Goal: Transaction & Acquisition: Book appointment/travel/reservation

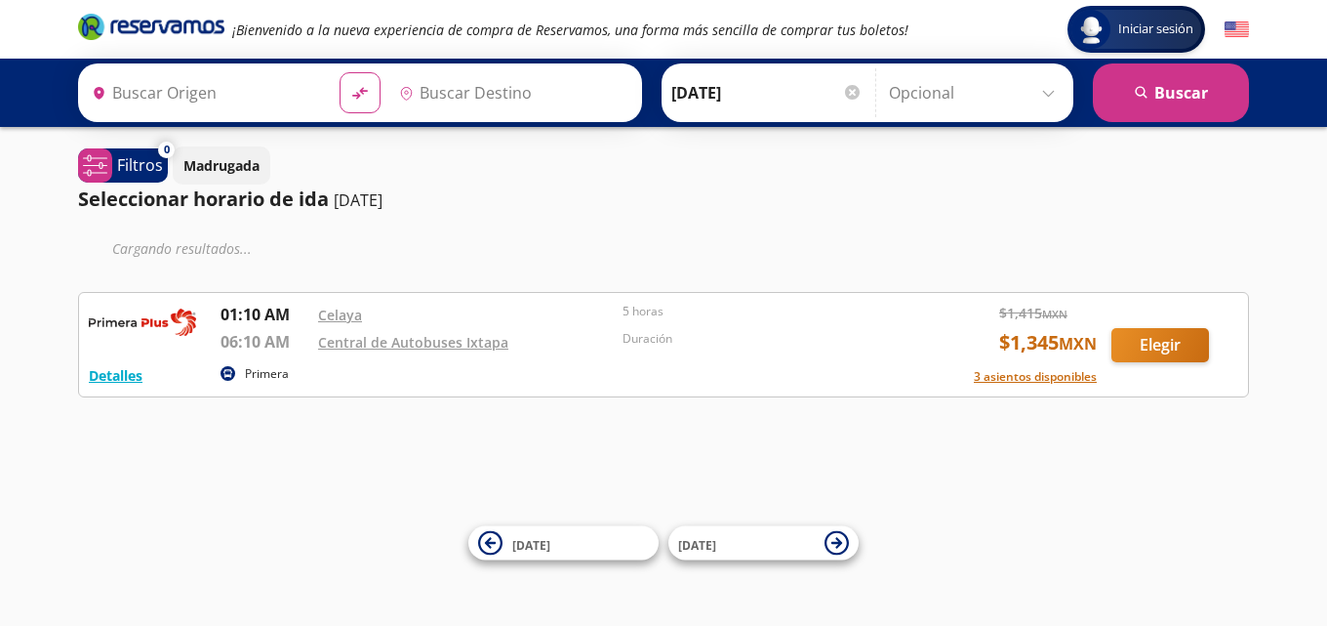
type input "[GEOGRAPHIC_DATA], [GEOGRAPHIC_DATA]"
type input "Ixtapa, [GEOGRAPHIC_DATA]"
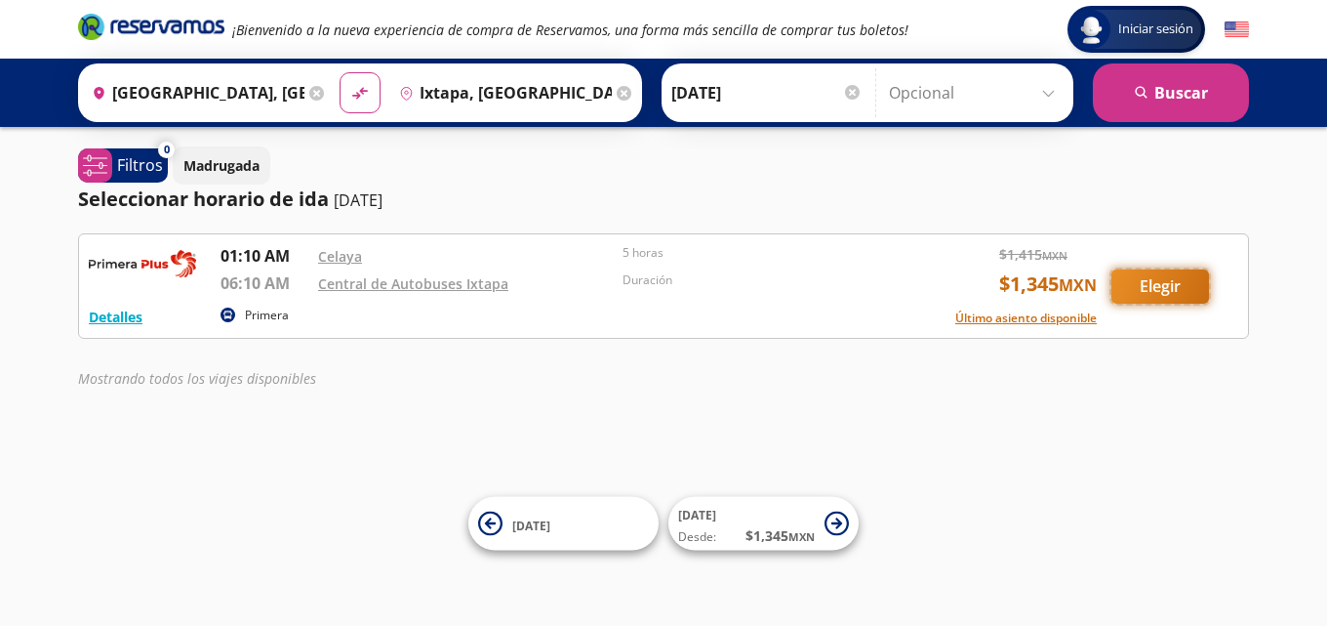
click at [1147, 288] on button "Elegir" at bounding box center [1161, 286] width 98 height 34
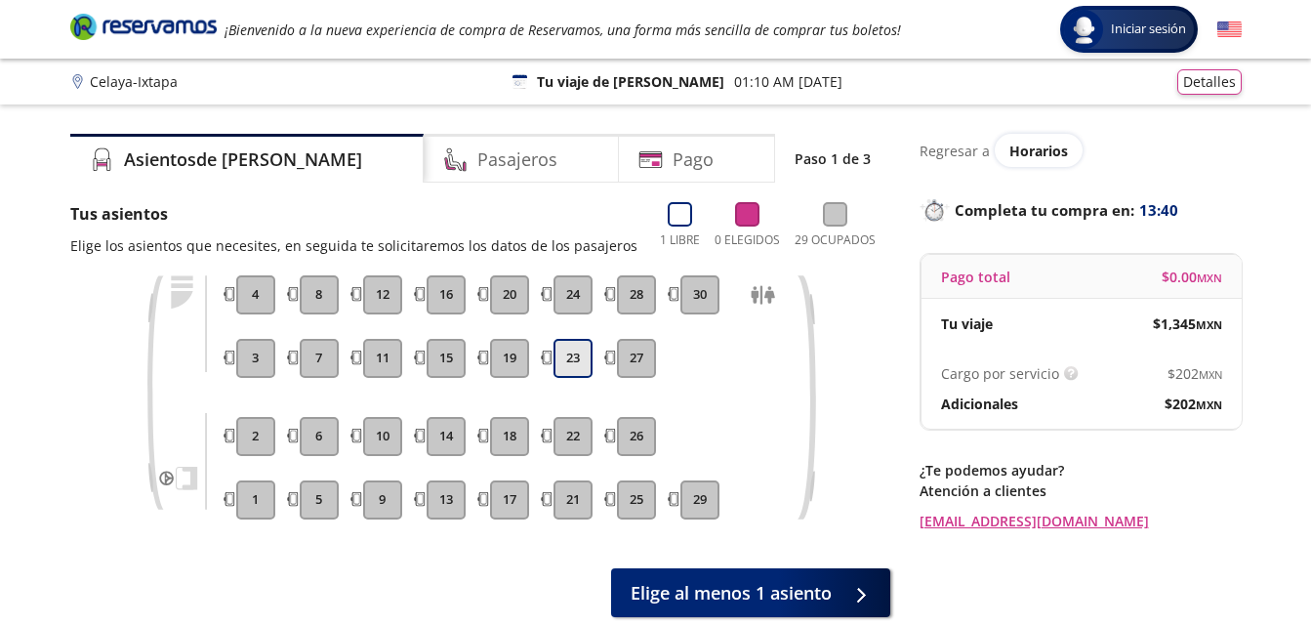
click at [572, 358] on button "23" at bounding box center [572, 358] width 39 height 39
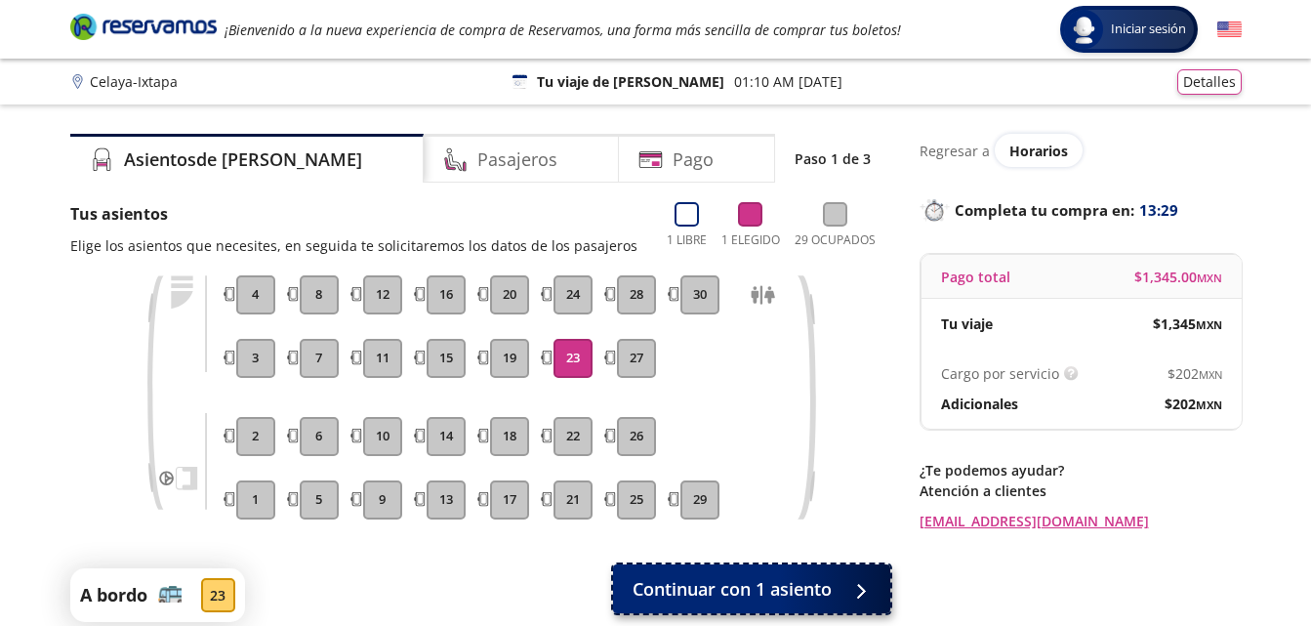
click at [789, 589] on span "Continuar con 1 asiento" at bounding box center [731, 589] width 199 height 26
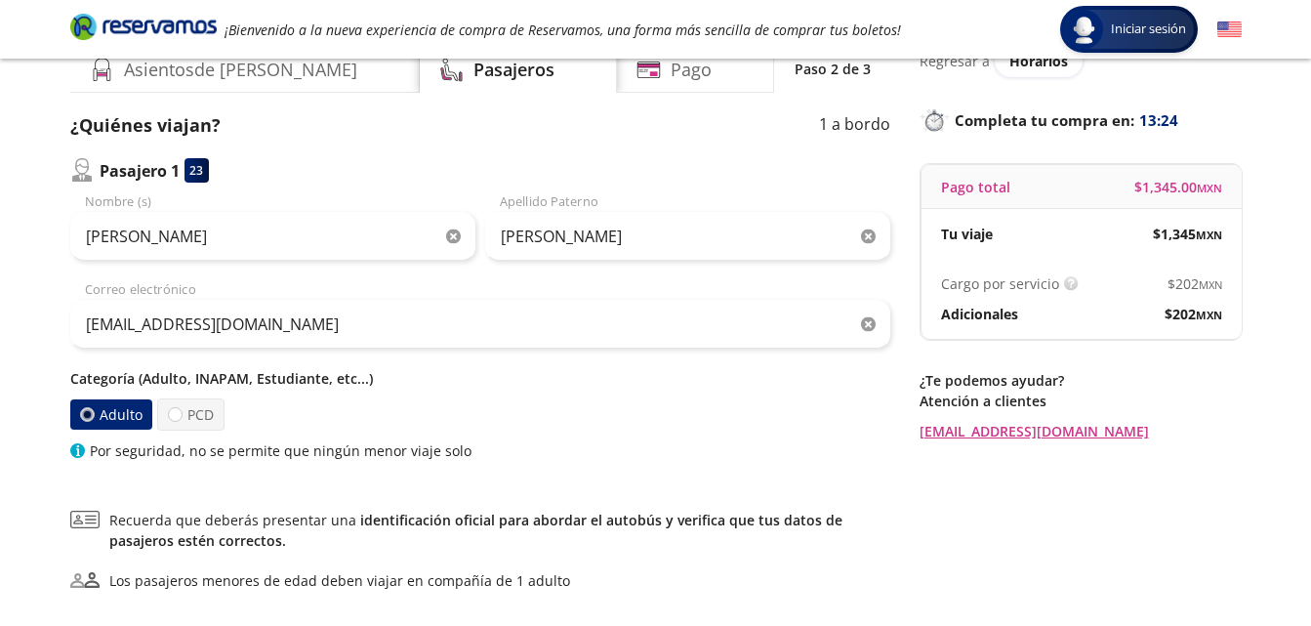
scroll to position [46, 0]
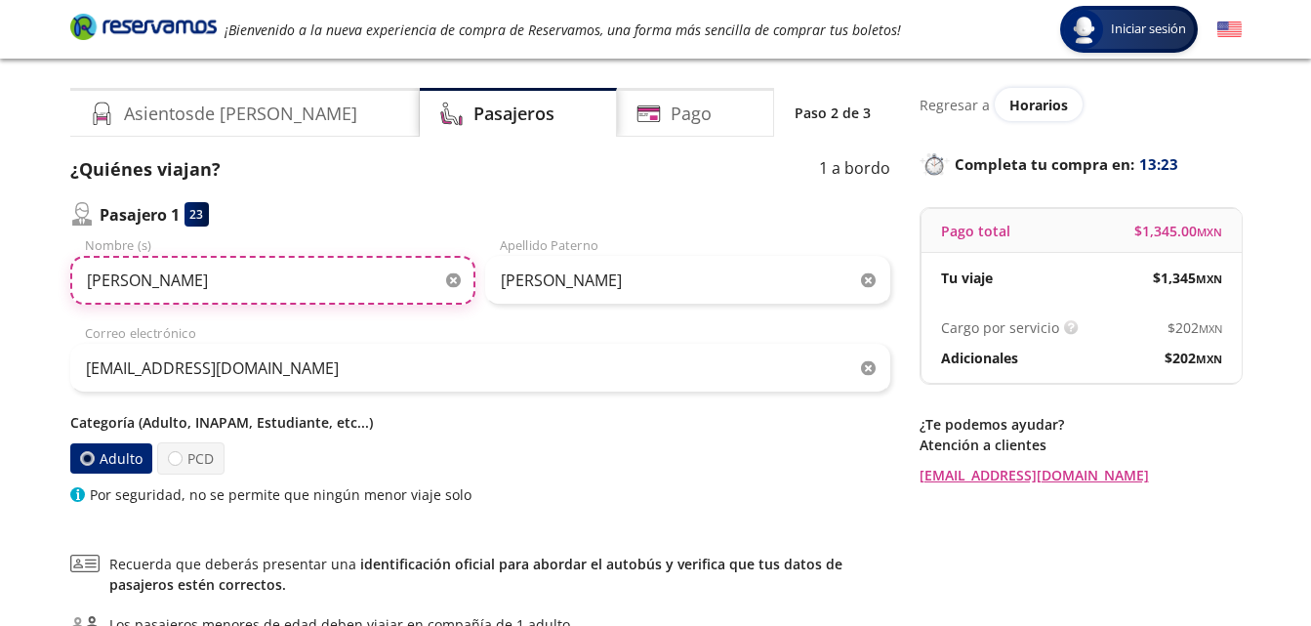
click at [152, 287] on input "[PERSON_NAME]" at bounding box center [272, 280] width 405 height 49
type input "M"
type input "OSCAR"
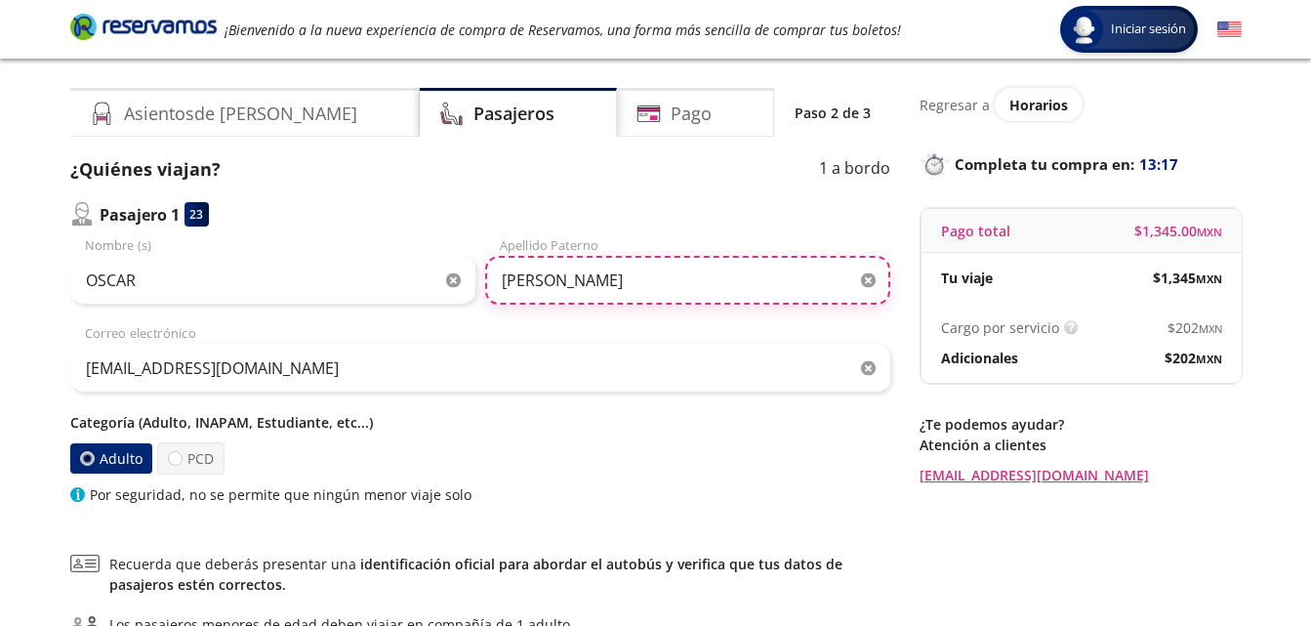
click at [623, 277] on input "[PERSON_NAME]" at bounding box center [687, 280] width 405 height 49
type input "M"
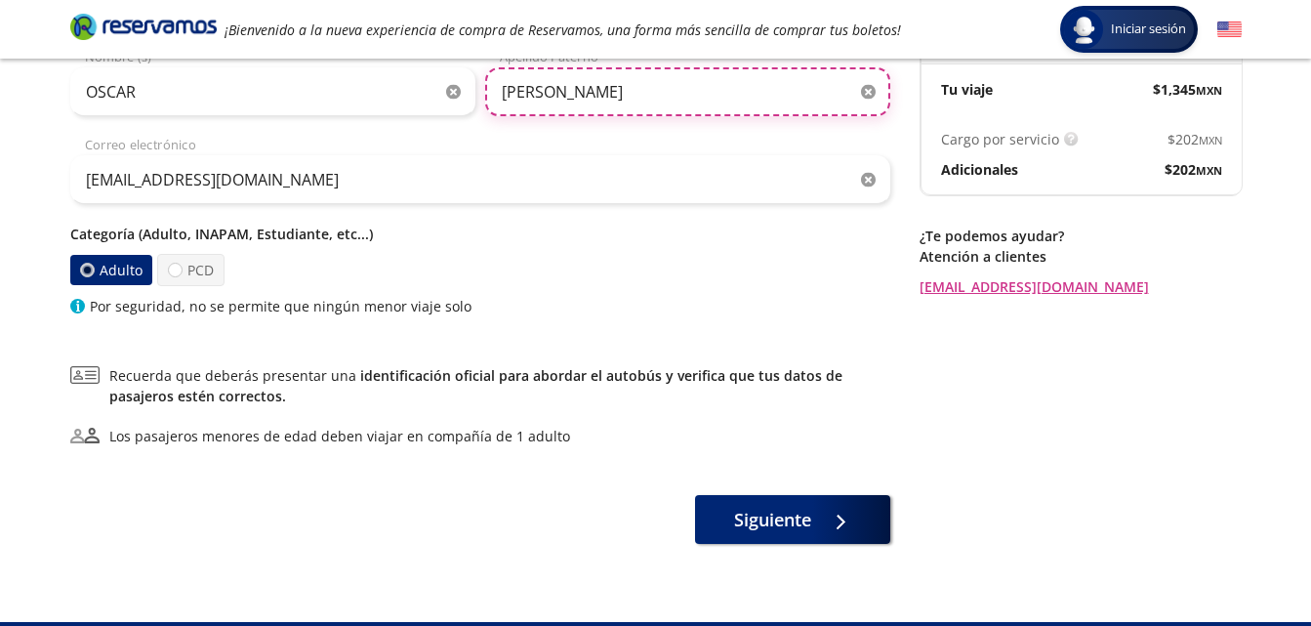
scroll to position [251, 0]
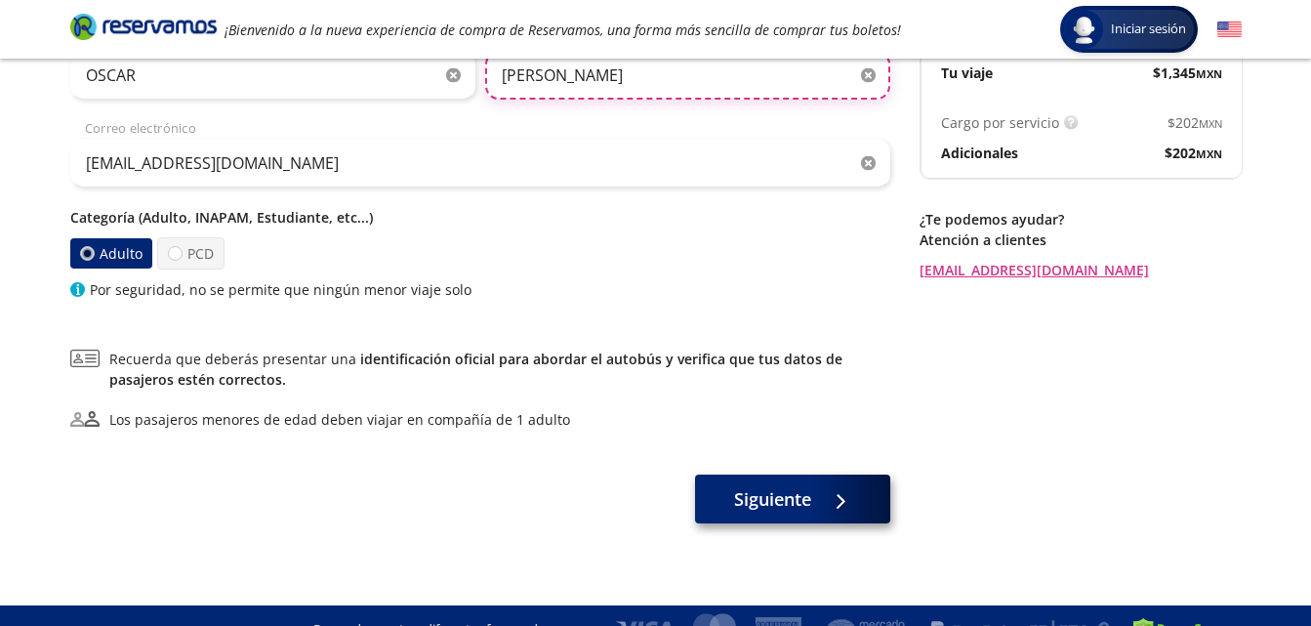
type input "[PERSON_NAME]"
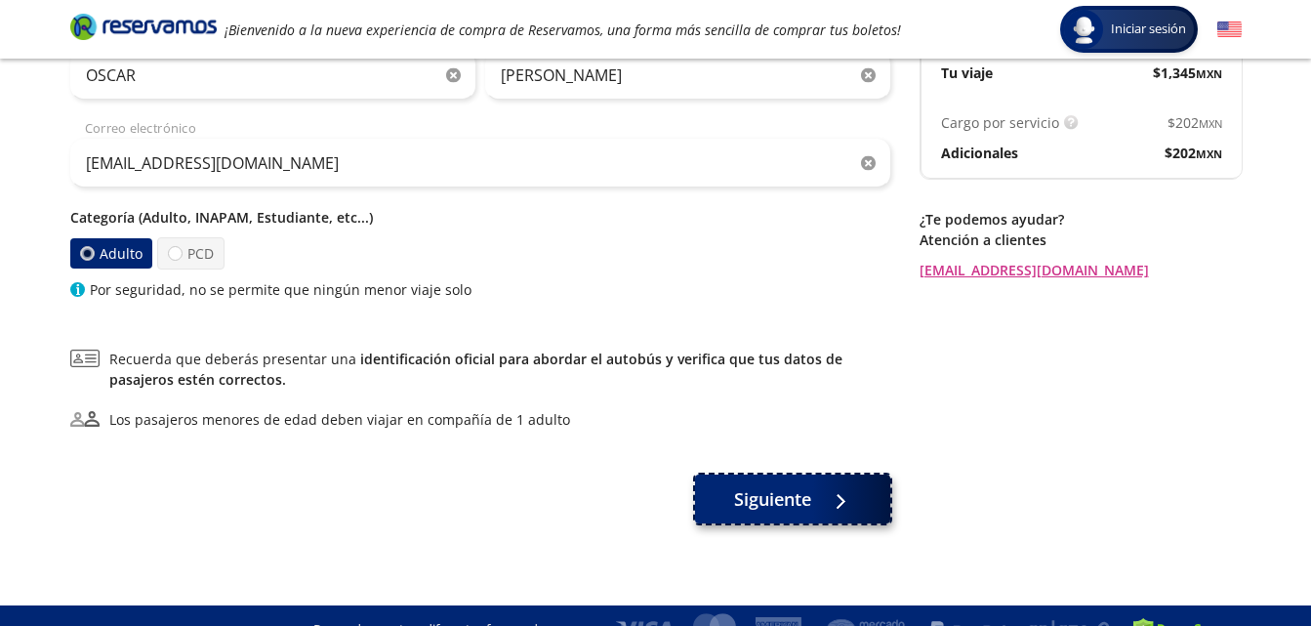
click at [802, 503] on span "Siguiente" at bounding box center [772, 499] width 77 height 26
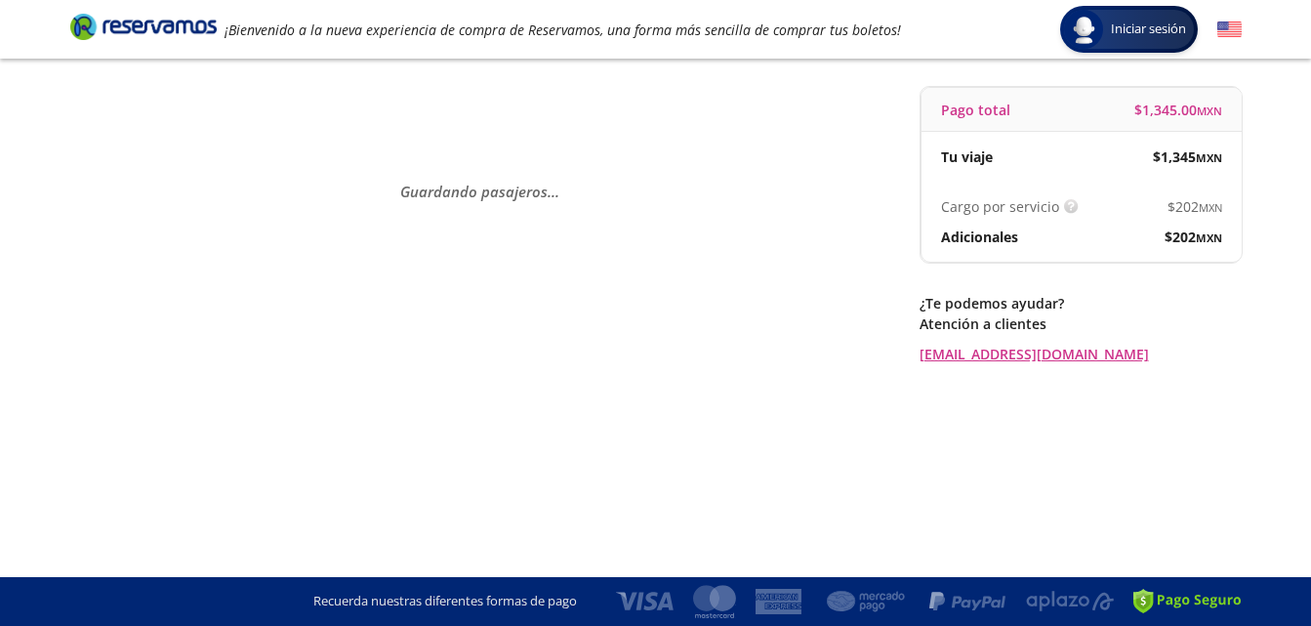
scroll to position [0, 0]
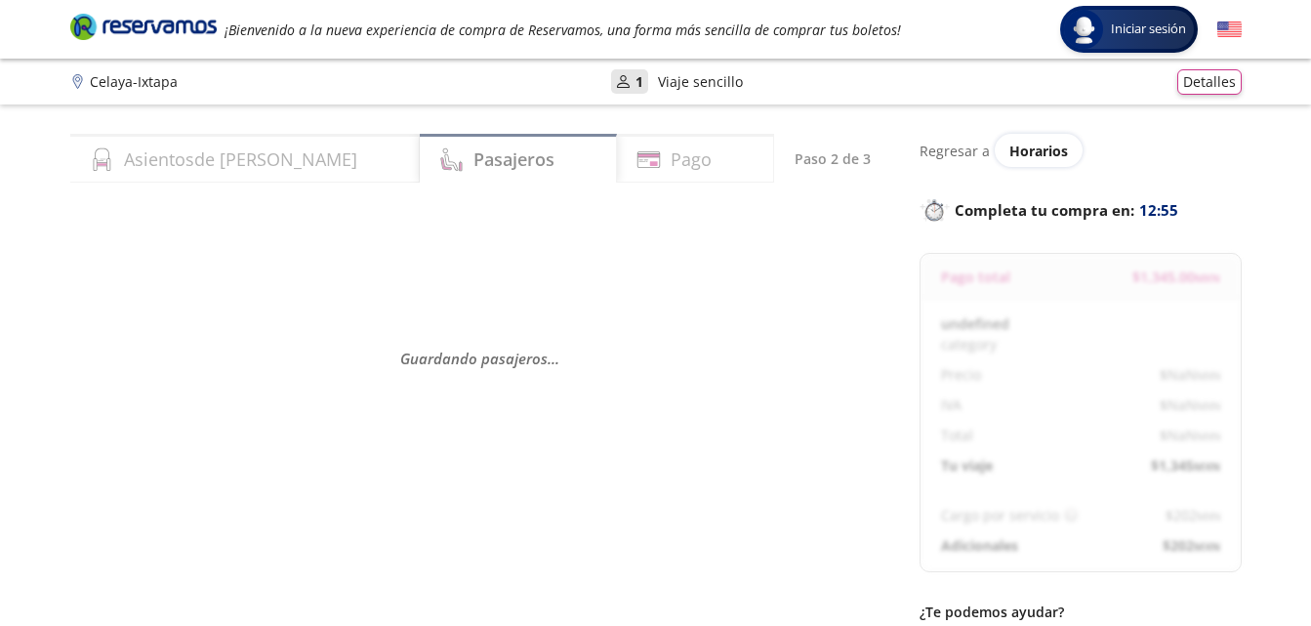
select select "MX"
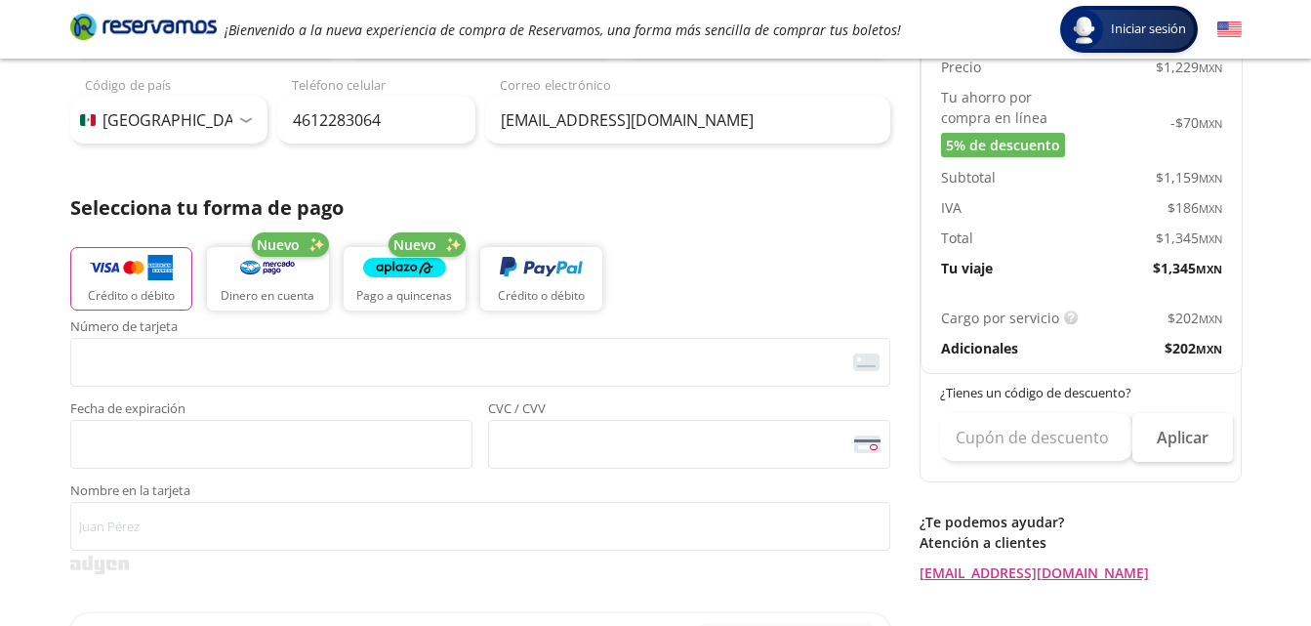
scroll to position [314, 0]
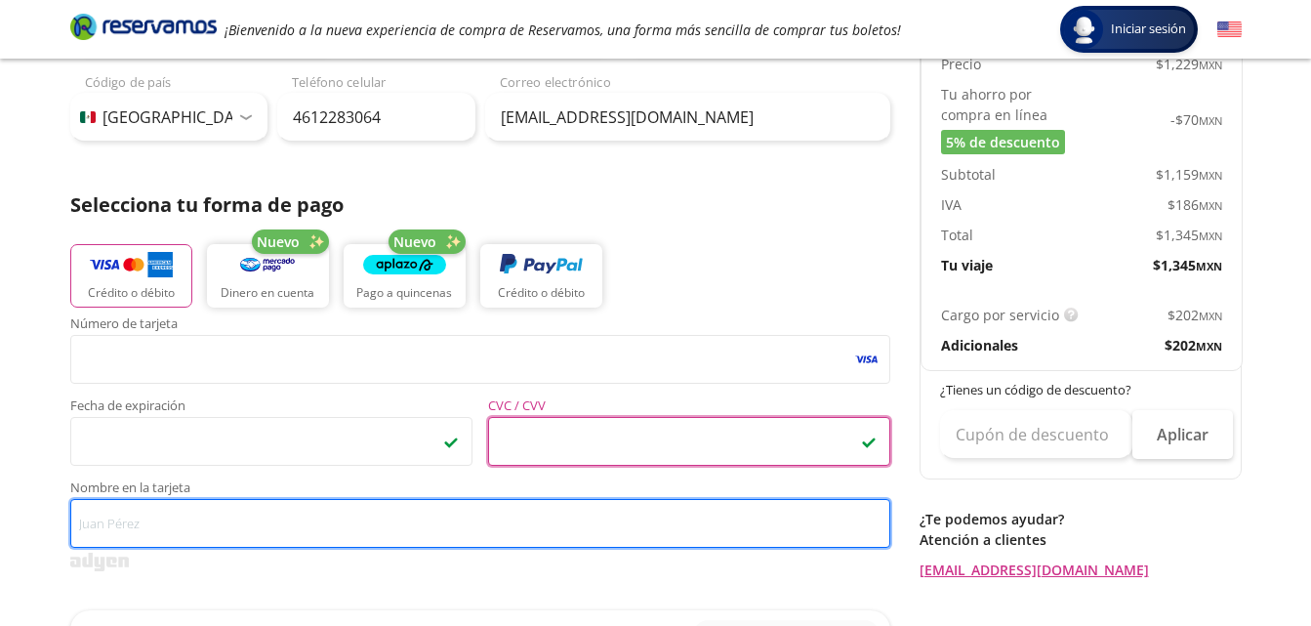
click at [123, 533] on input "Nombre en la tarjeta" at bounding box center [480, 523] width 820 height 49
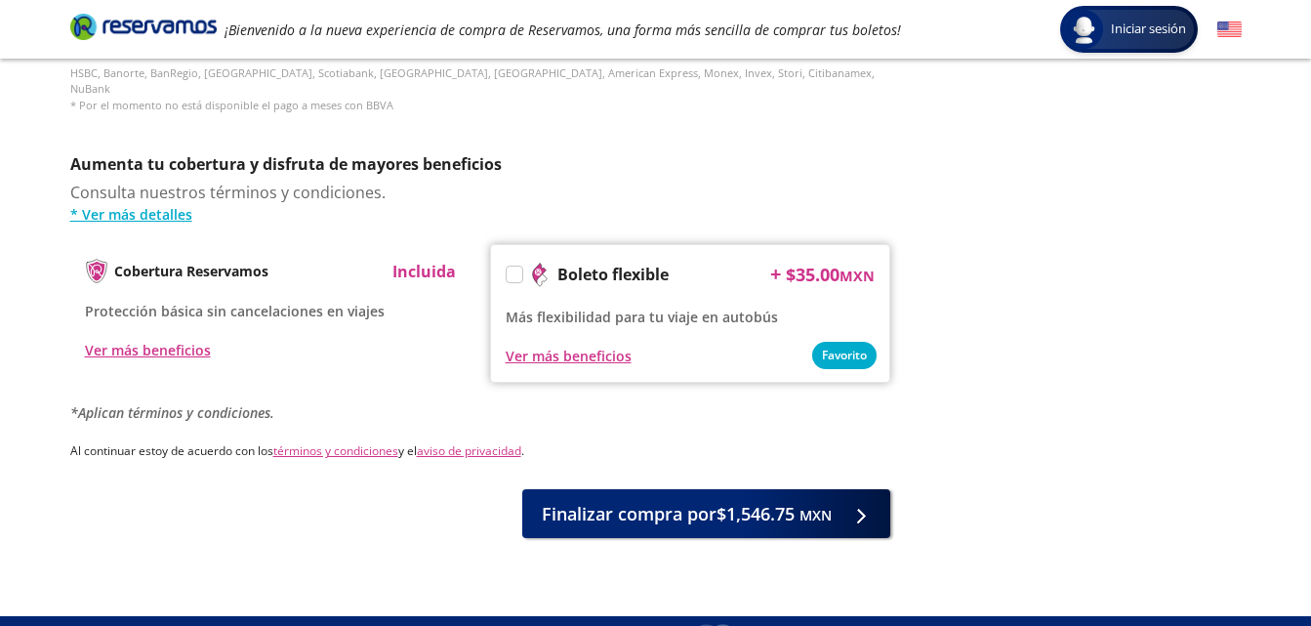
scroll to position [976, 0]
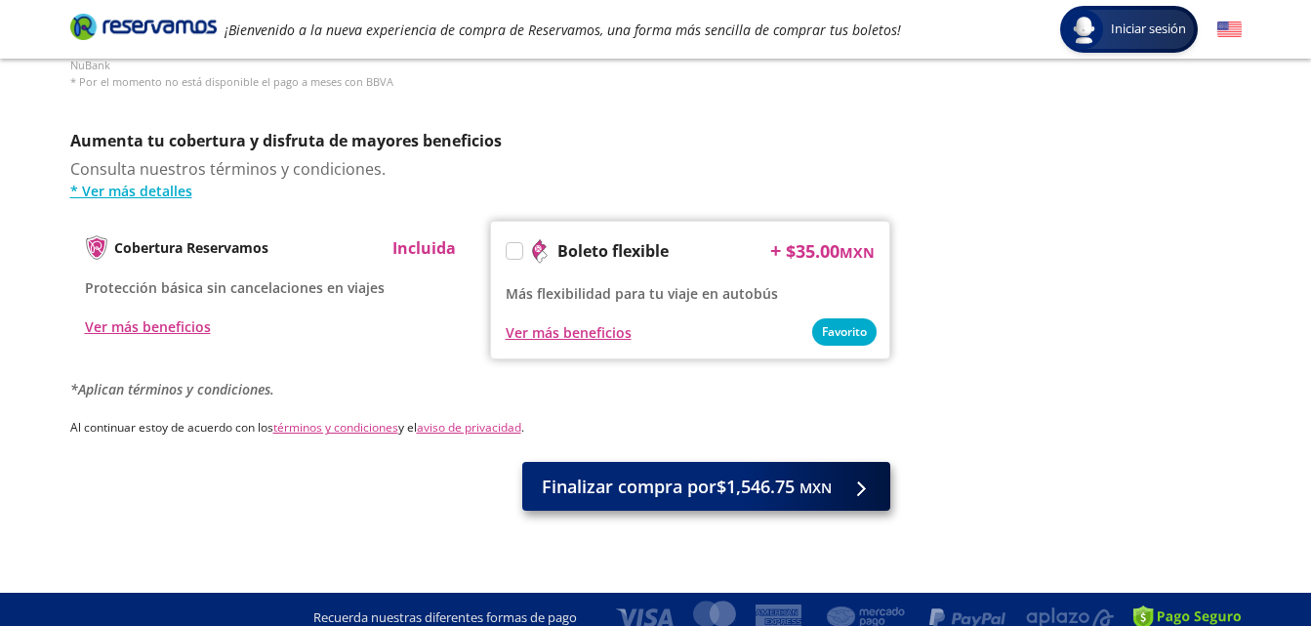
type input "[PERSON_NAME]"
click at [737, 473] on span "Finalizar compra por $1,546.75 MXN" at bounding box center [687, 486] width 290 height 26
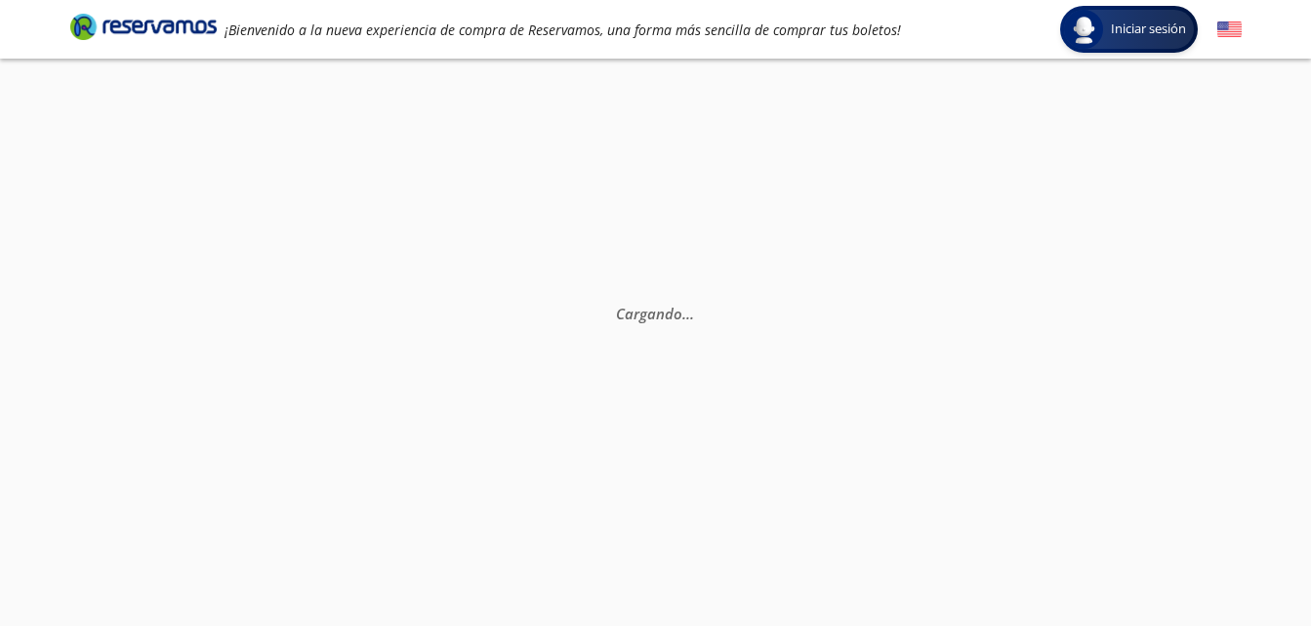
scroll to position [0, 0]
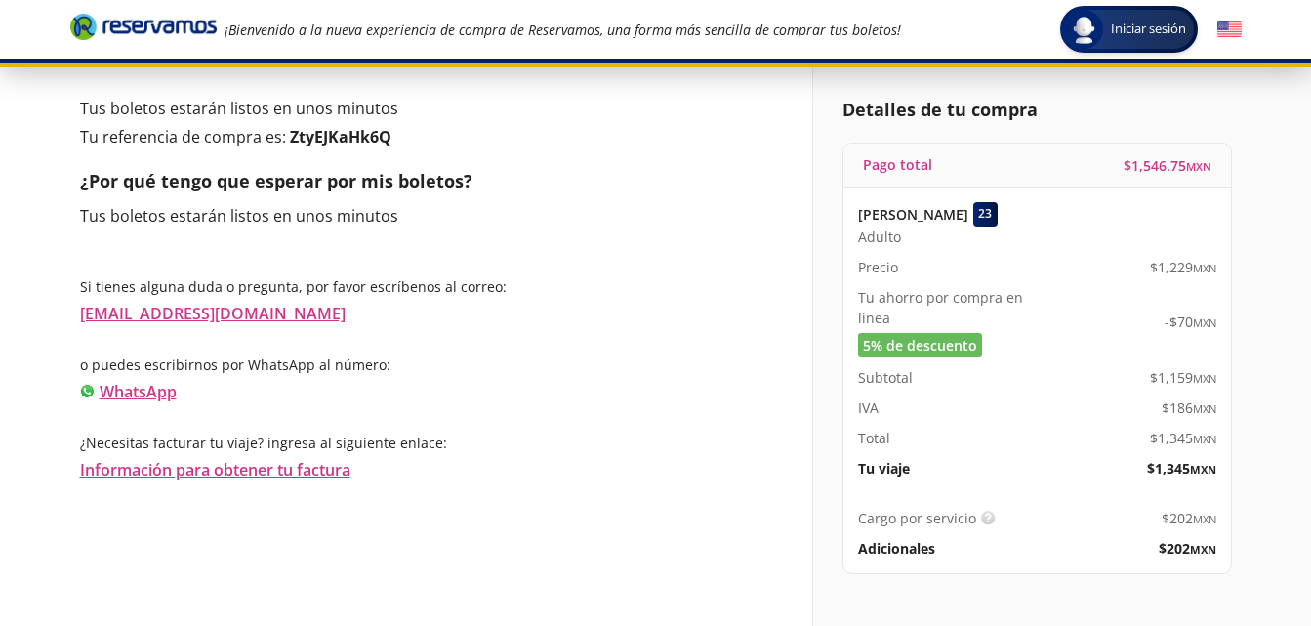
scroll to position [147, 0]
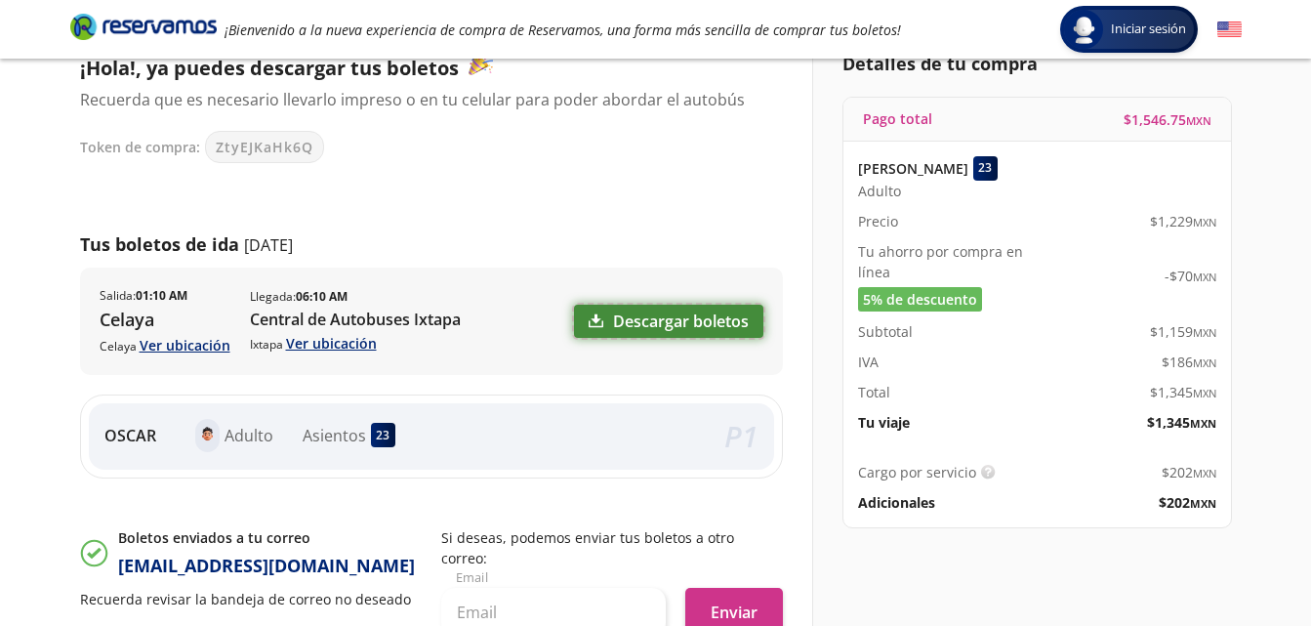
click at [677, 318] on link "Descargar boletos" at bounding box center [668, 321] width 189 height 33
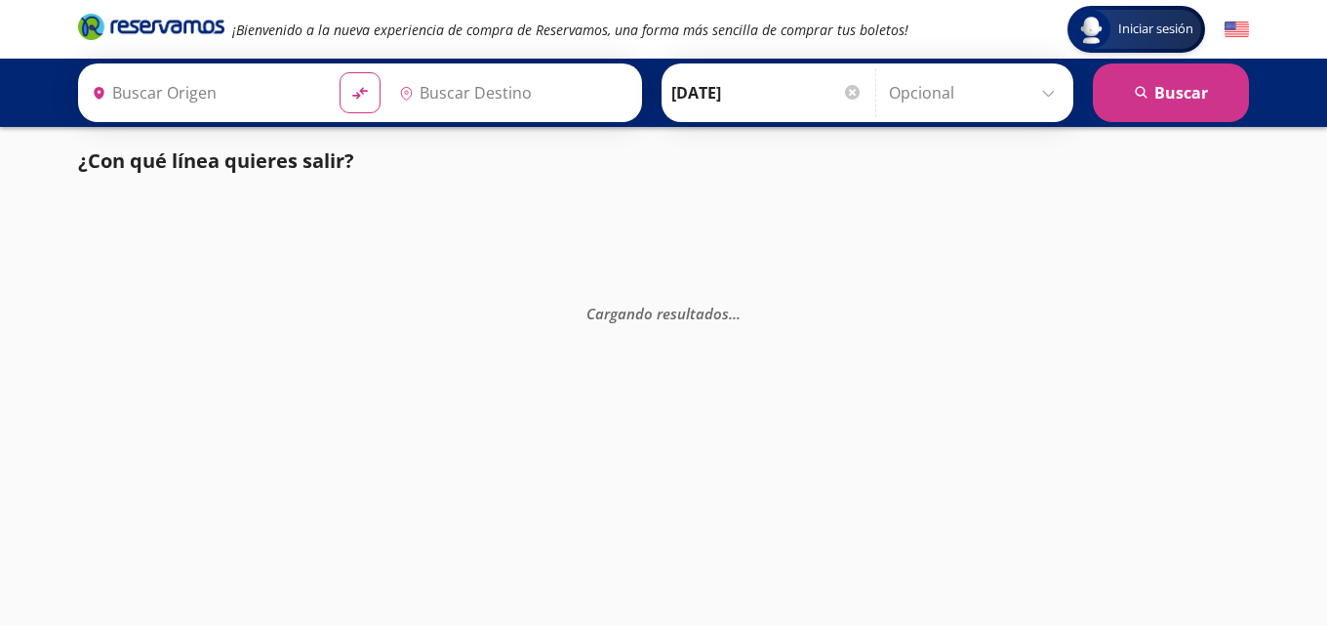
type input "[GEOGRAPHIC_DATA], [GEOGRAPHIC_DATA]"
type input "Ixtapa, [GEOGRAPHIC_DATA]"
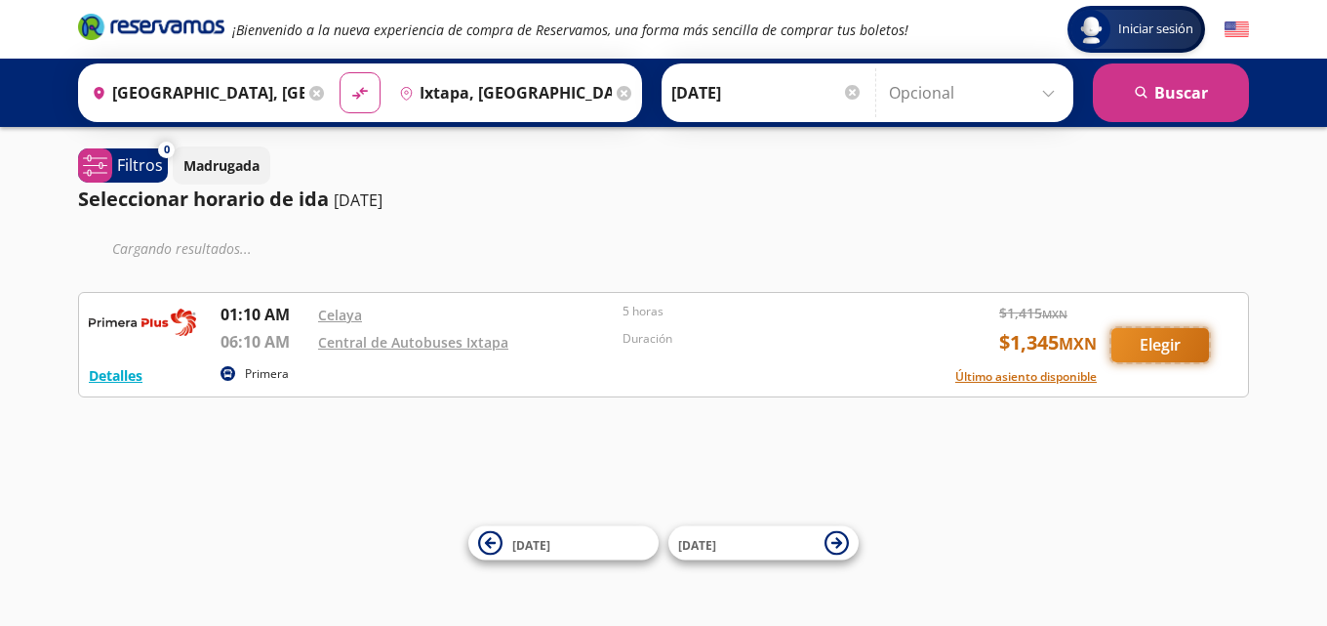
click at [1184, 352] on button "Elegir" at bounding box center [1161, 345] width 98 height 34
